Goal: Complete application form

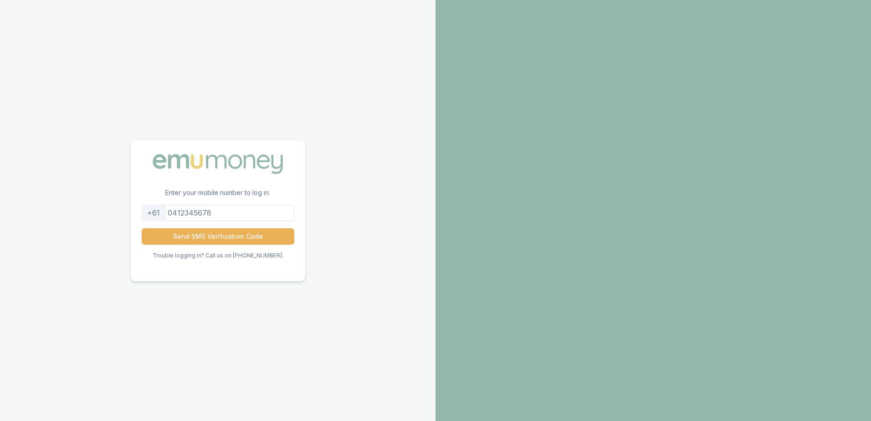
click at [204, 214] on input "tel" at bounding box center [218, 212] width 153 height 16
click at [218, 238] on button "Send SMS Verification Code" at bounding box center [218, 236] width 153 height 16
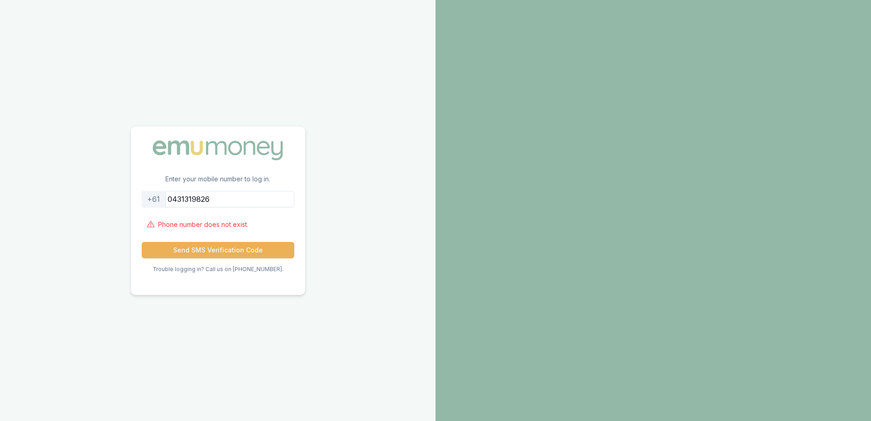
drag, startPoint x: 219, startPoint y: 198, endPoint x: 190, endPoint y: 199, distance: 29.2
click at [190, 199] on input "0431319826" at bounding box center [218, 199] width 153 height 16
type input "0435052669"
click at [210, 247] on button "Send SMS Verification Code" at bounding box center [218, 250] width 153 height 16
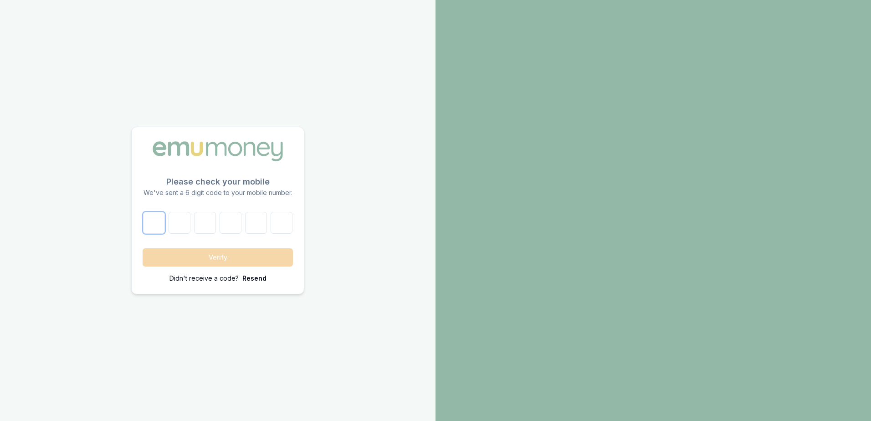
click at [156, 227] on input "number" at bounding box center [154, 223] width 22 height 22
type input "0"
type input "7"
type input "9"
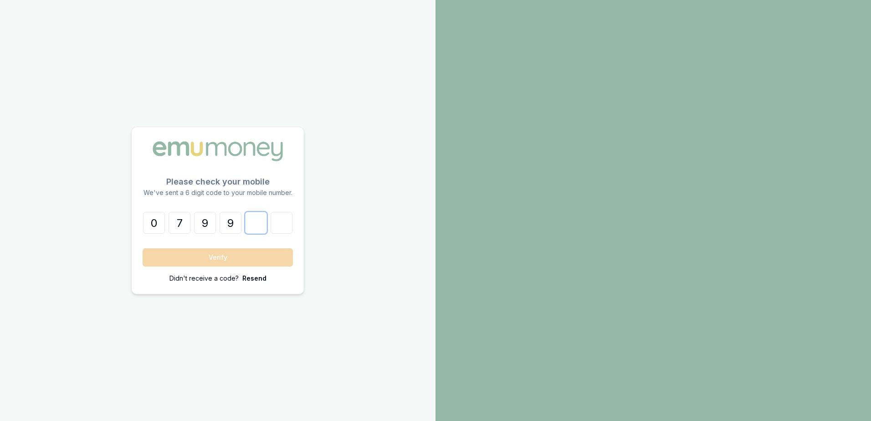
type input "4"
type input "2"
click at [209, 255] on button "Verify" at bounding box center [218, 257] width 150 height 18
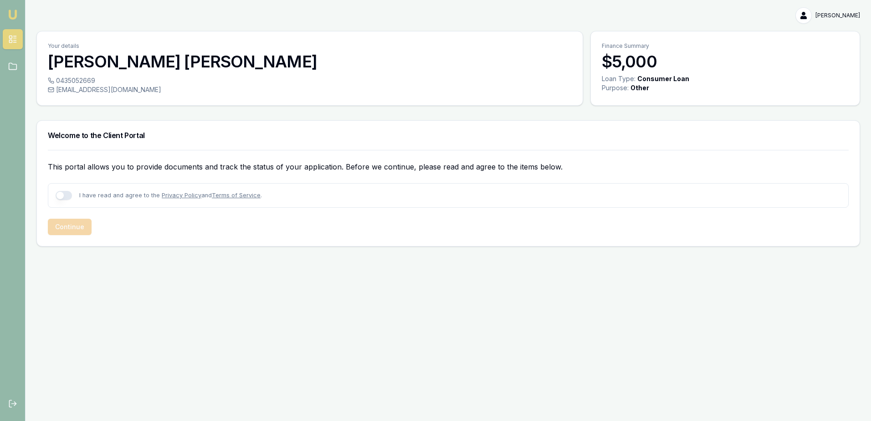
click at [59, 195] on button "button" at bounding box center [64, 195] width 16 height 9
checkbox input "true"
click at [67, 224] on button "Continue" at bounding box center [70, 227] width 44 height 16
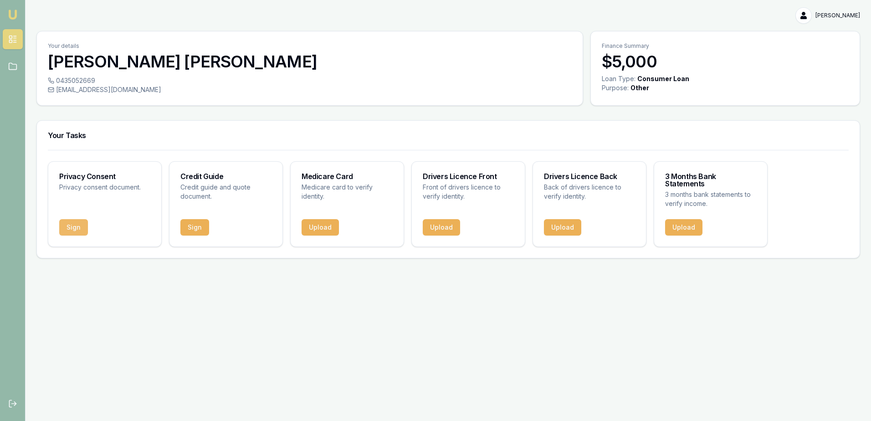
click at [77, 219] on button "Sign" at bounding box center [73, 227] width 29 height 16
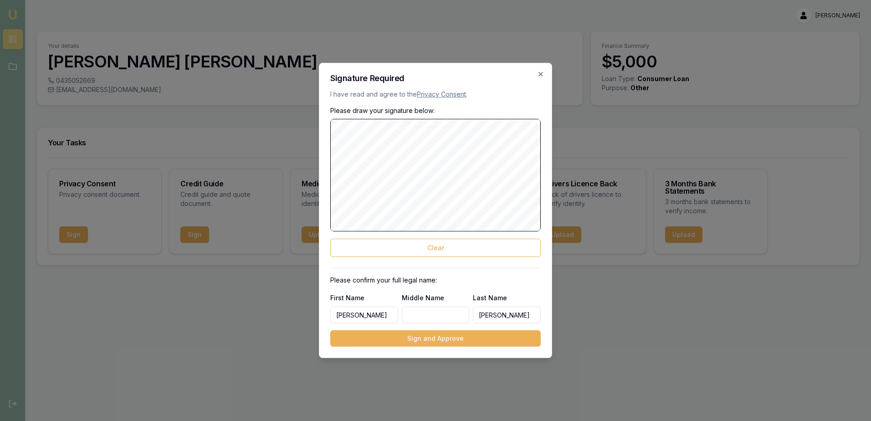
click at [422, 313] on input "Middle Name" at bounding box center [436, 314] width 68 height 16
type input "david"
click at [479, 338] on button "Sign and Approve" at bounding box center [435, 338] width 210 height 16
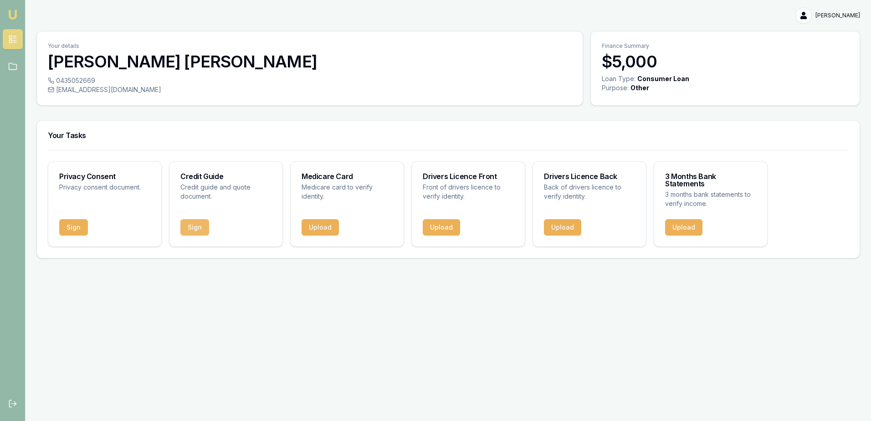
click at [198, 219] on button "Sign" at bounding box center [194, 227] width 29 height 16
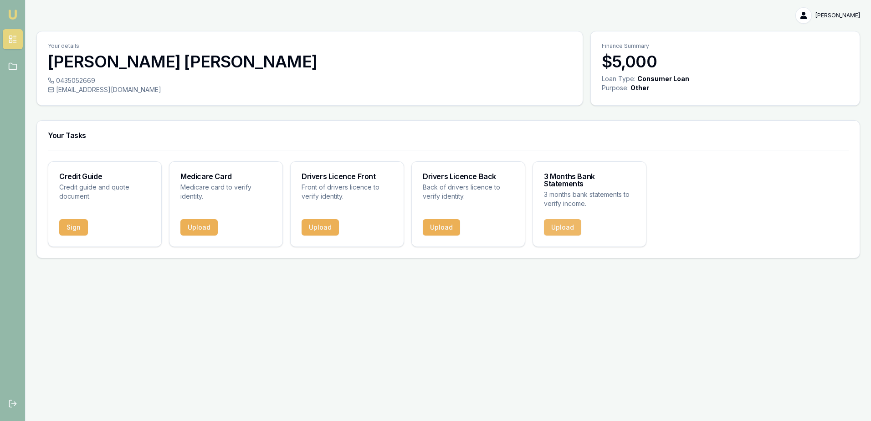
click at [563, 219] on button "Upload" at bounding box center [562, 227] width 37 height 16
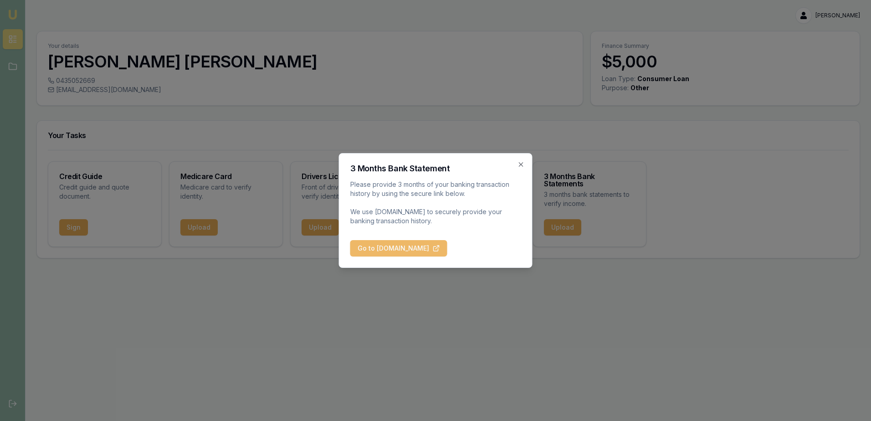
click at [403, 250] on button "Go to BankStatements.com.au" at bounding box center [398, 248] width 97 height 16
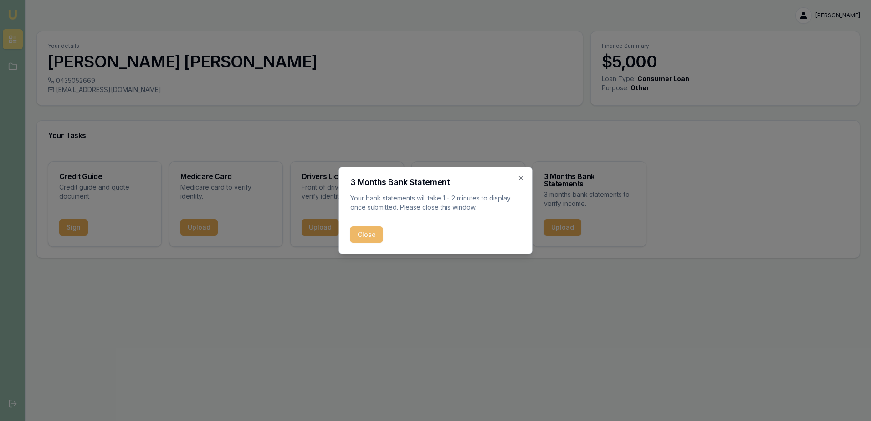
click at [367, 232] on button "Close" at bounding box center [366, 234] width 33 height 16
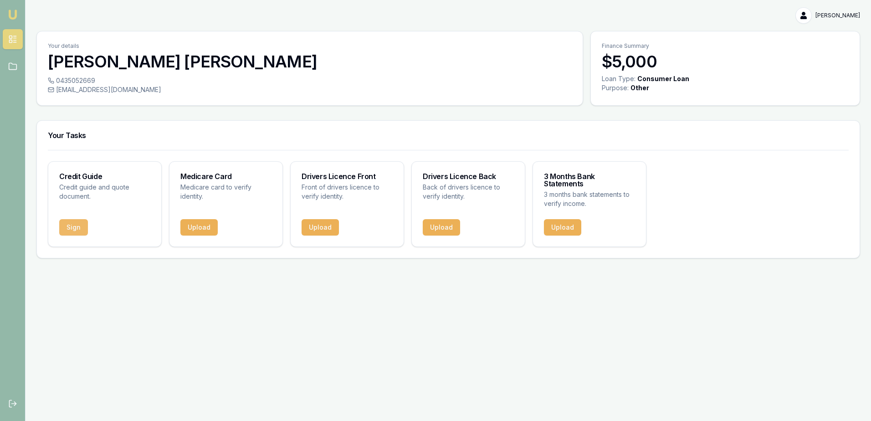
click at [68, 219] on button "Sign" at bounding box center [73, 227] width 29 height 16
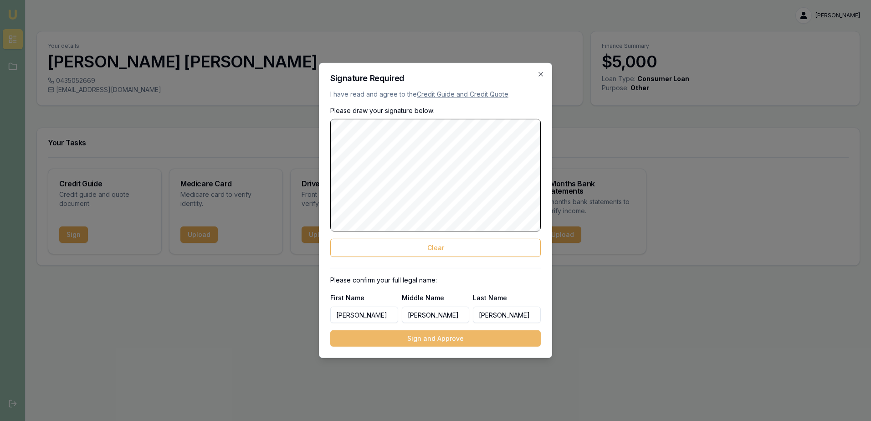
click at [425, 336] on button "Sign and Approve" at bounding box center [435, 338] width 210 height 16
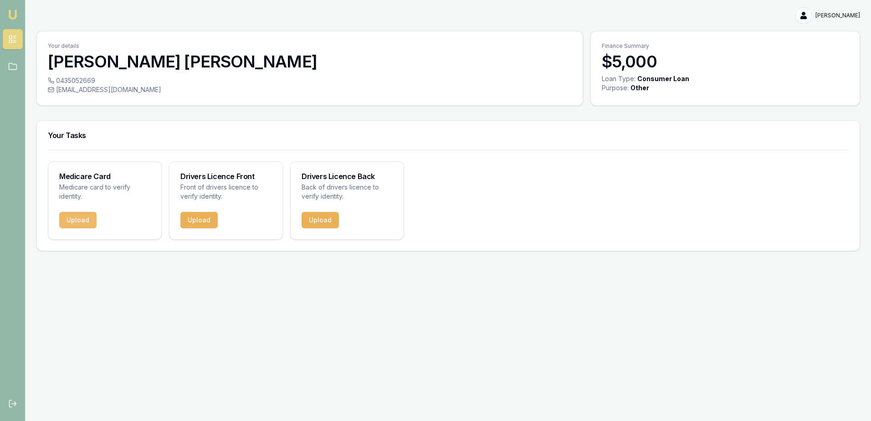
click at [87, 217] on button "Upload" at bounding box center [77, 220] width 37 height 16
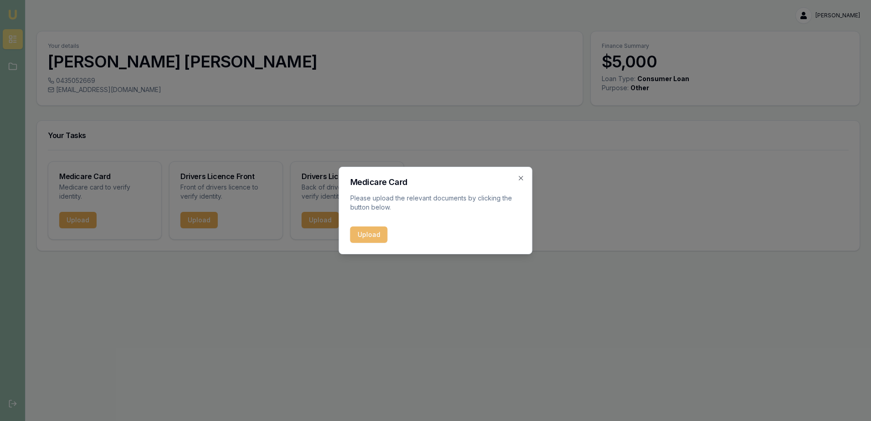
click at [370, 234] on button "Upload" at bounding box center [368, 234] width 37 height 16
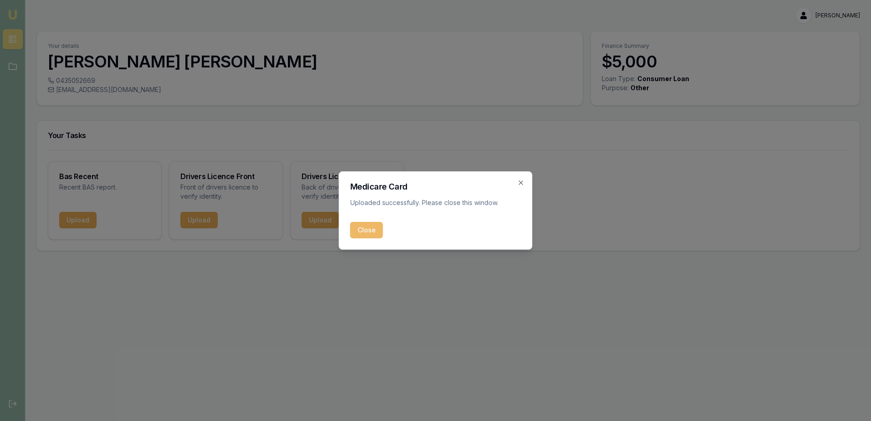
click at [377, 234] on button "Close" at bounding box center [366, 230] width 33 height 16
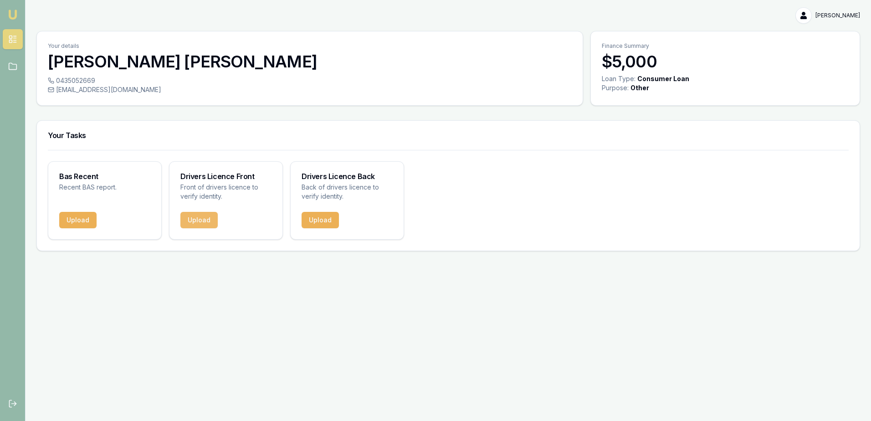
click at [205, 224] on button "Upload" at bounding box center [198, 220] width 37 height 16
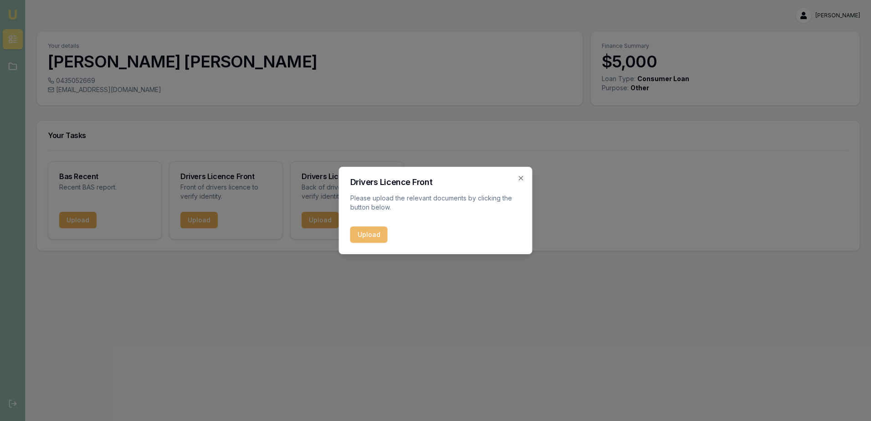
click at [372, 230] on button "Upload" at bounding box center [368, 234] width 37 height 16
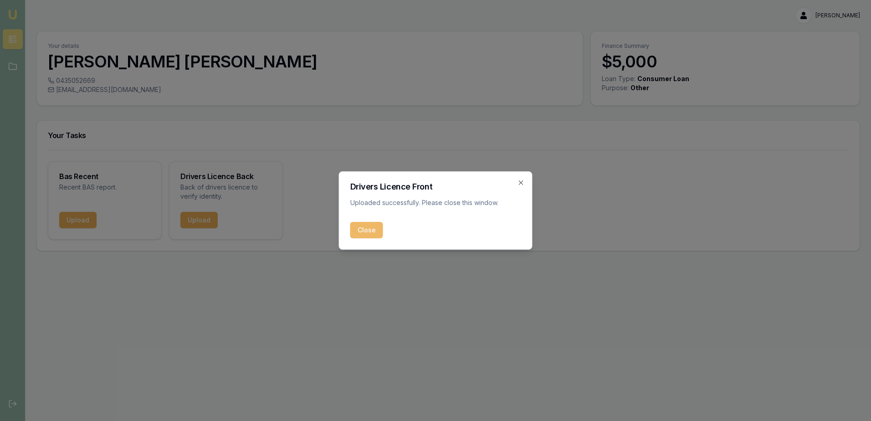
click at [369, 231] on button "Close" at bounding box center [366, 230] width 33 height 16
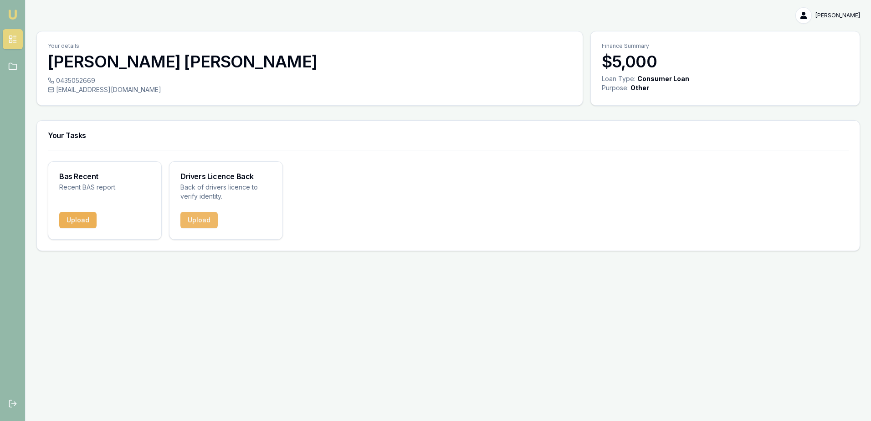
click at [213, 225] on button "Upload" at bounding box center [198, 220] width 37 height 16
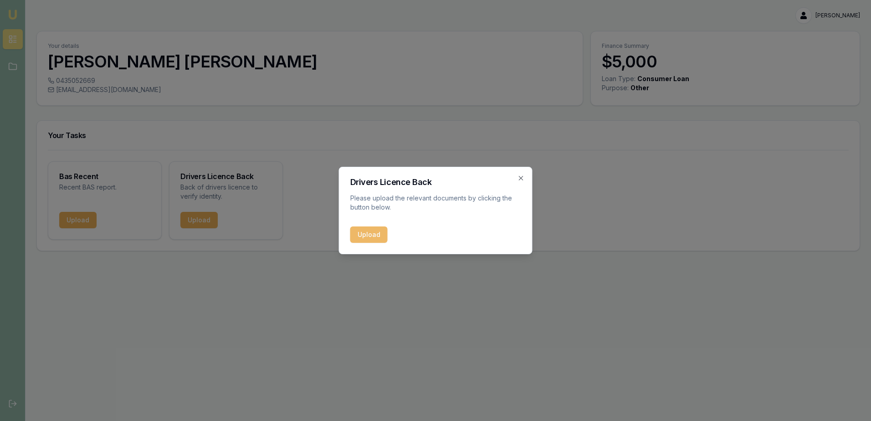
click at [368, 239] on button "Upload" at bounding box center [368, 234] width 37 height 16
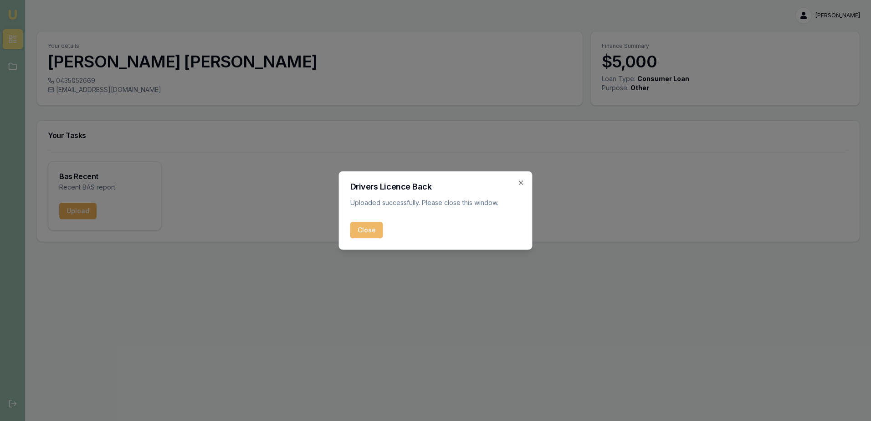
click at [372, 227] on button "Close" at bounding box center [366, 230] width 33 height 16
